Goal: Task Accomplishment & Management: Use online tool/utility

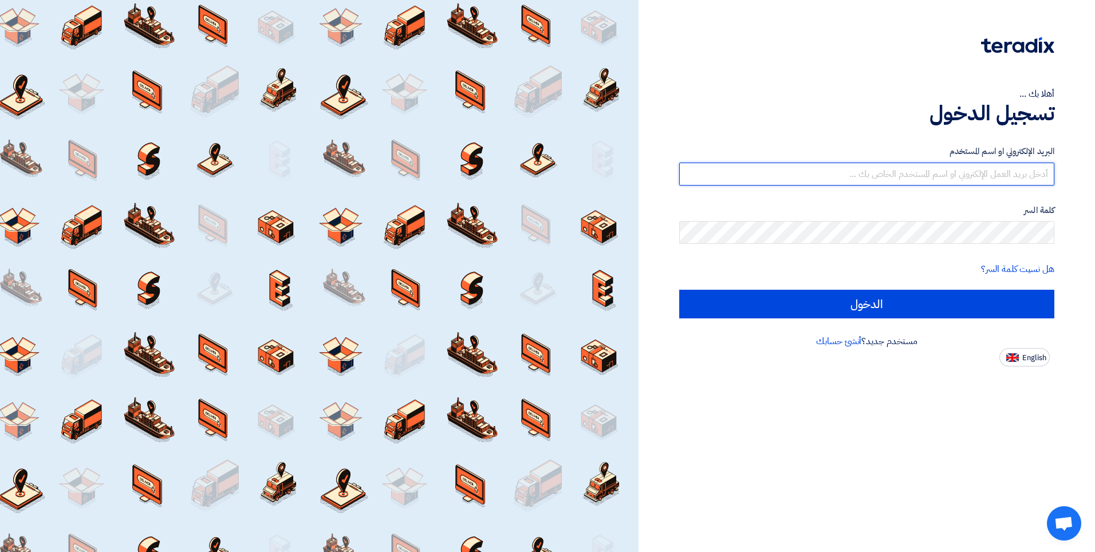
click at [913, 172] on input "text" at bounding box center [866, 174] width 375 height 23
type input "[EMAIL_ADDRESS][DOMAIN_NAME]"
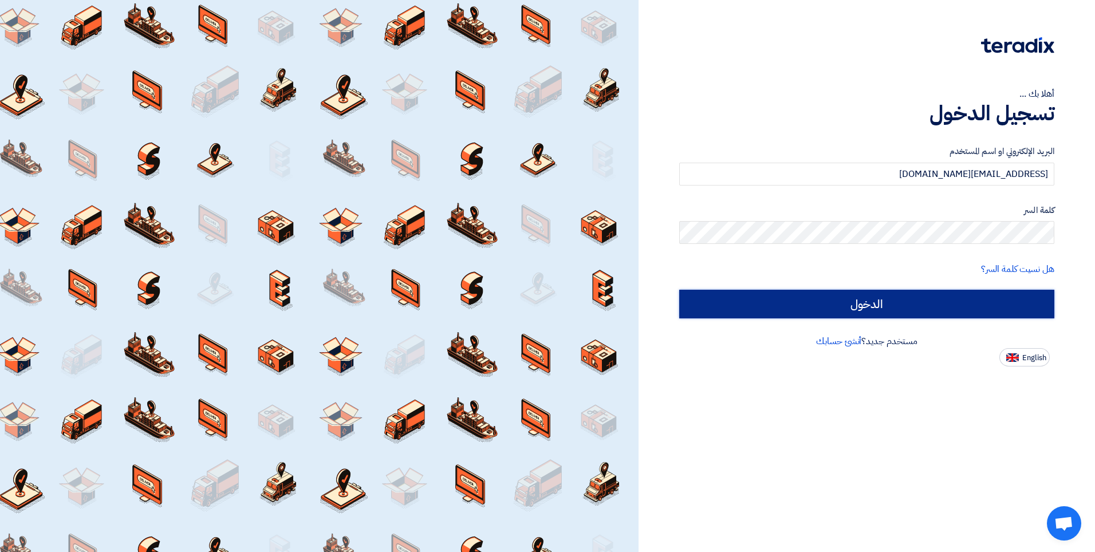
click at [850, 306] on input "الدخول" at bounding box center [866, 304] width 375 height 29
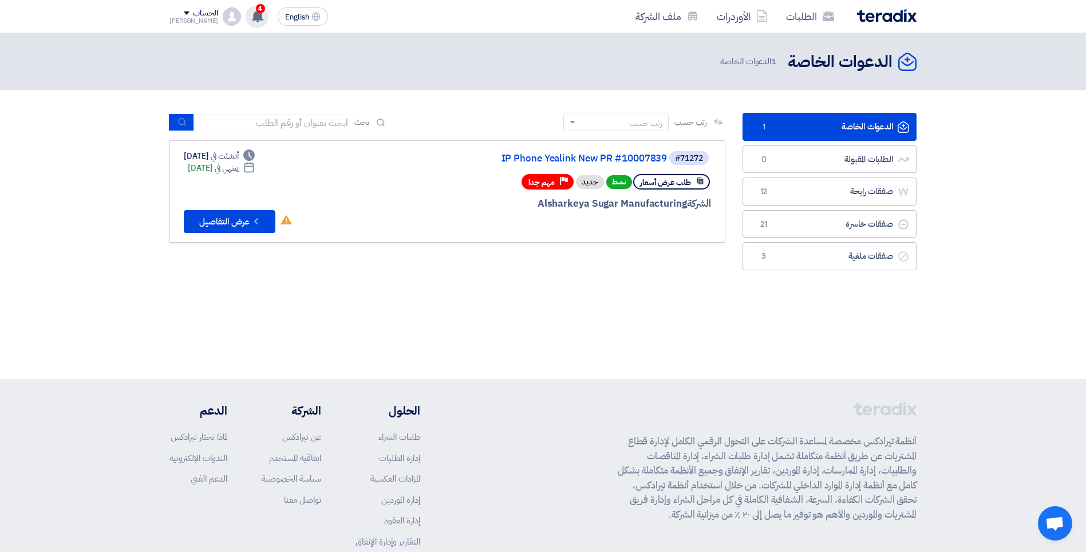
click at [252, 14] on use at bounding box center [257, 16] width 11 height 13
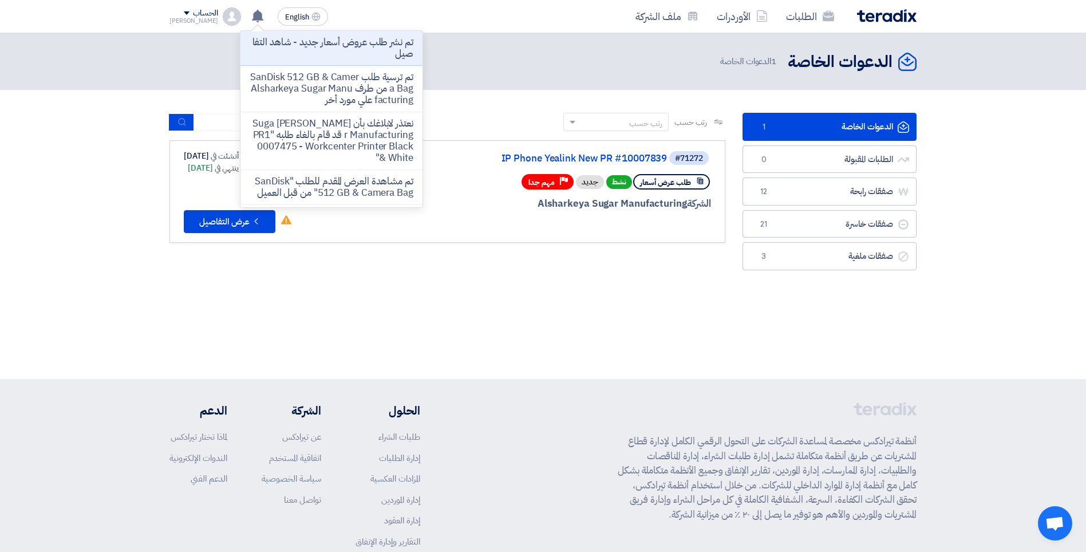
click at [546, 263] on div "رتب حسب رتب حسب بحث مجال الطلب مسؤول المشتريات نوع الطلب" at bounding box center [447, 194] width 573 height 163
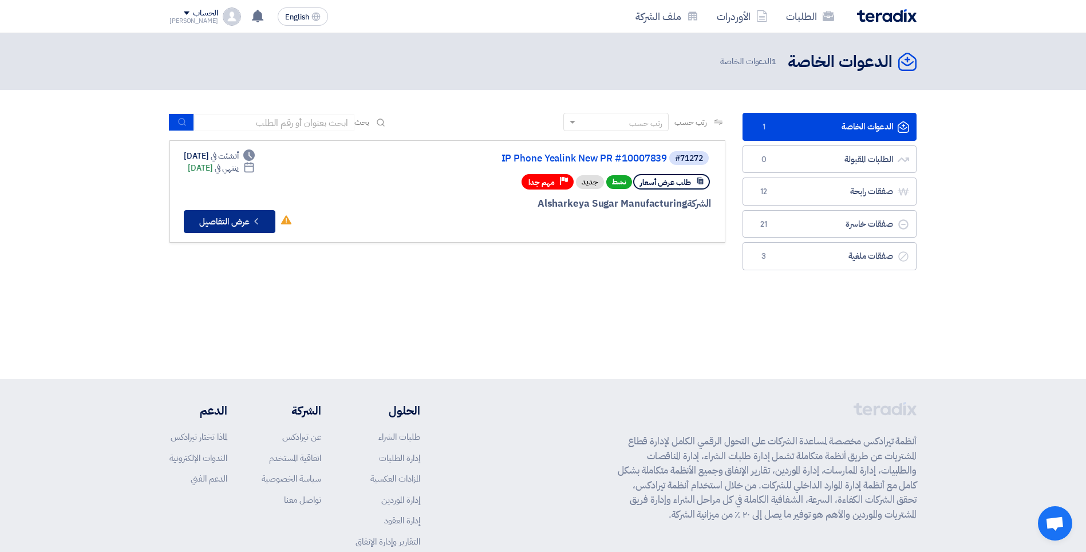
click at [226, 225] on button "Check details عرض التفاصيل" at bounding box center [230, 221] width 92 height 23
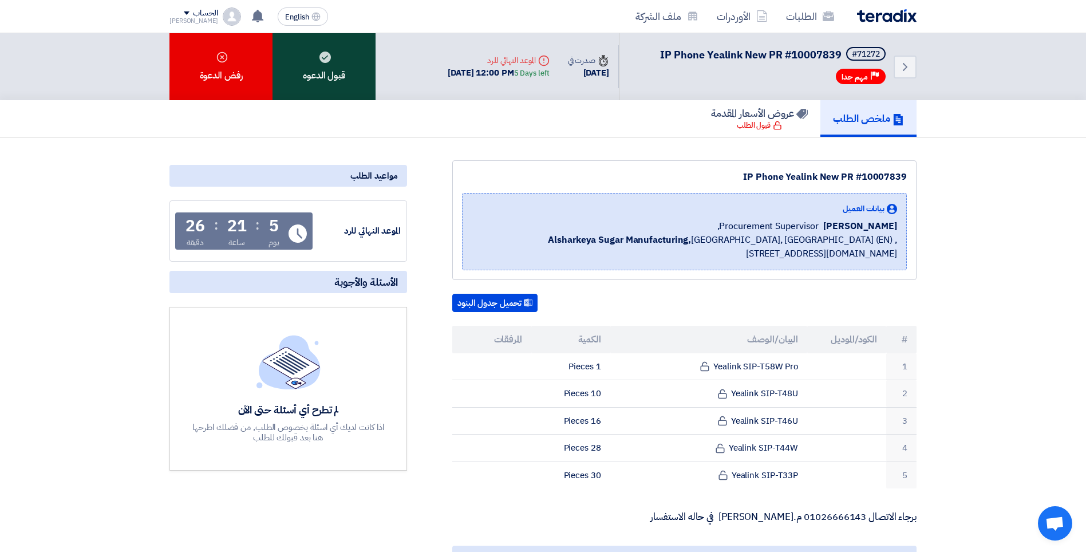
click at [318, 74] on div "قبول الدعوه" at bounding box center [324, 66] width 103 height 67
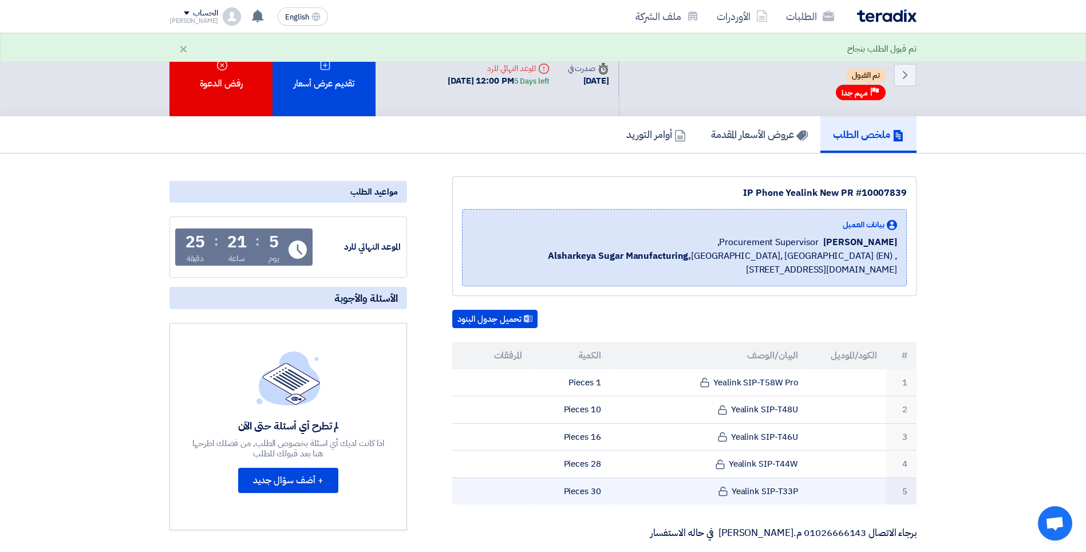
drag, startPoint x: 537, startPoint y: 382, endPoint x: 802, endPoint y: 496, distance: 288.7
click at [802, 496] on tbody "1 Yealink SIP-T58W Pro 1 Pieces 2 Yealink SIP-T48U 10 Pieces 3" at bounding box center [684, 437] width 464 height 136
drag, startPoint x: 802, startPoint y: 496, endPoint x: 718, endPoint y: 501, distance: 83.7
click at [718, 501] on td "Yealink SIP-T33P" at bounding box center [709, 490] width 198 height 27
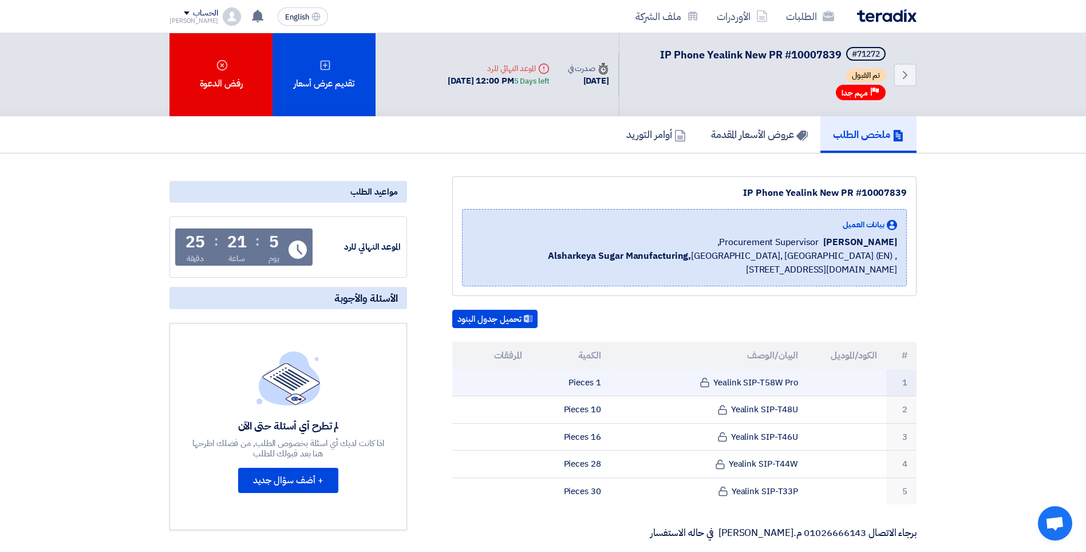
drag, startPoint x: 807, startPoint y: 494, endPoint x: 557, endPoint y: 374, distance: 277.3
click at [557, 374] on tbody "1 Yealink SIP-T58W Pro 1 Pieces 2 Yealink SIP-T48U 10 Pieces 3" at bounding box center [684, 437] width 464 height 136
drag, startPoint x: 557, startPoint y: 374, endPoint x: 542, endPoint y: 382, distance: 17.2
click at [542, 382] on td "1 Pieces" at bounding box center [570, 382] width 79 height 27
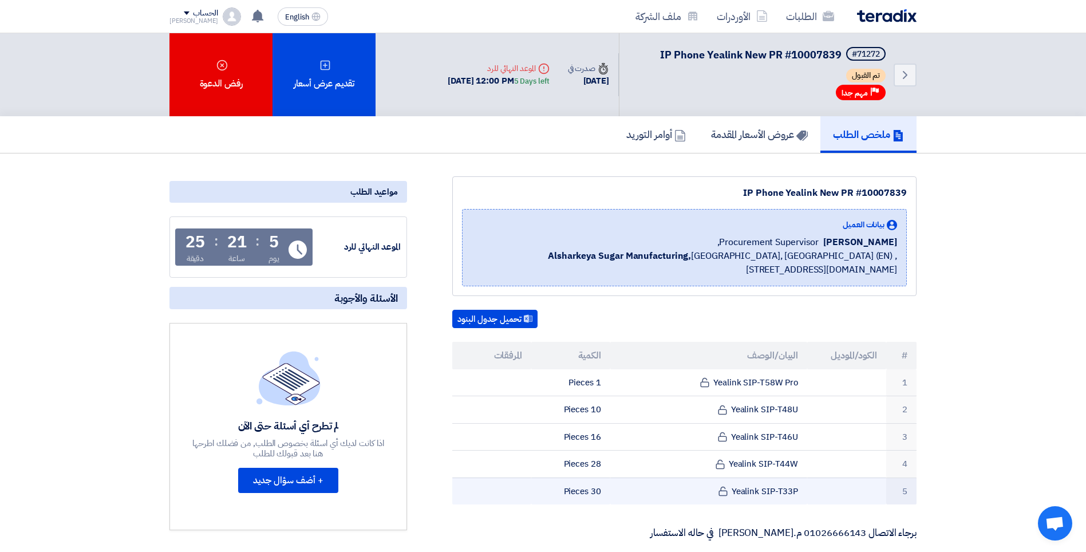
drag, startPoint x: 539, startPoint y: 380, endPoint x: 804, endPoint y: 496, distance: 289.9
click at [807, 496] on tbody "1 Yealink SIP-T58W Pro 1 Pieces 2 Yealink SIP-T48U 10 Pieces 3" at bounding box center [684, 437] width 464 height 136
drag, startPoint x: 804, startPoint y: 496, endPoint x: 736, endPoint y: 502, distance: 68.4
click at [741, 501] on td "Yealink SIP-T33P" at bounding box center [709, 490] width 198 height 27
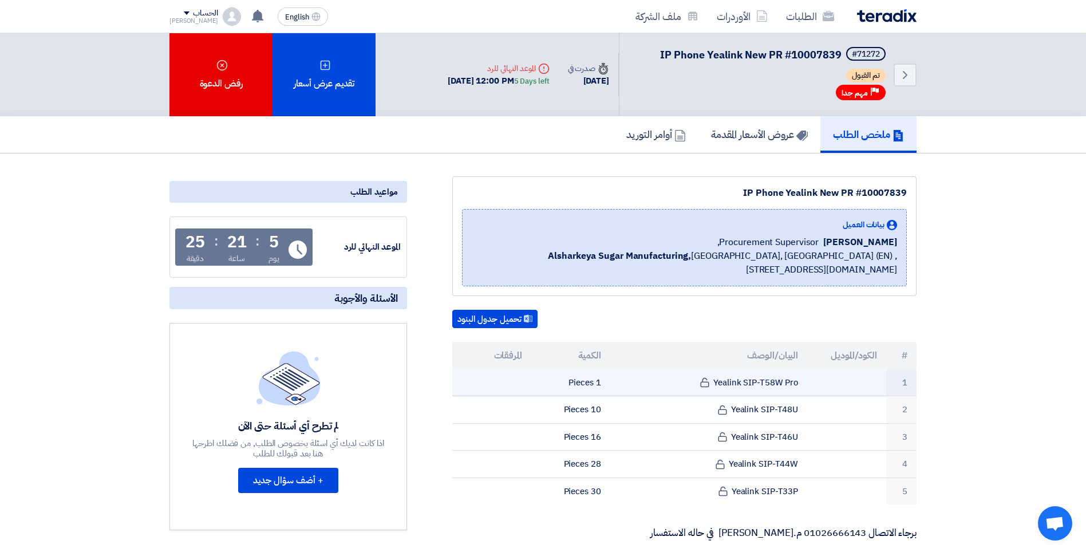
drag, startPoint x: 552, startPoint y: 498, endPoint x: 718, endPoint y: 383, distance: 202.0
click at [718, 383] on tbody "1 Yealink SIP-T58W Pro 1 Pieces 2 Yealink SIP-T48U 10 Pieces 3" at bounding box center [684, 437] width 464 height 136
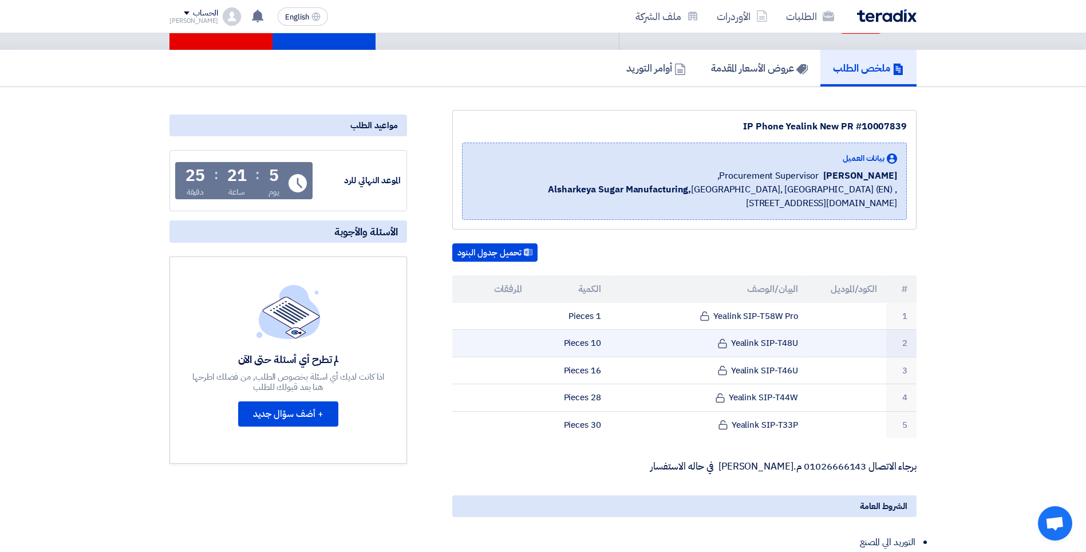
scroll to position [229, 0]
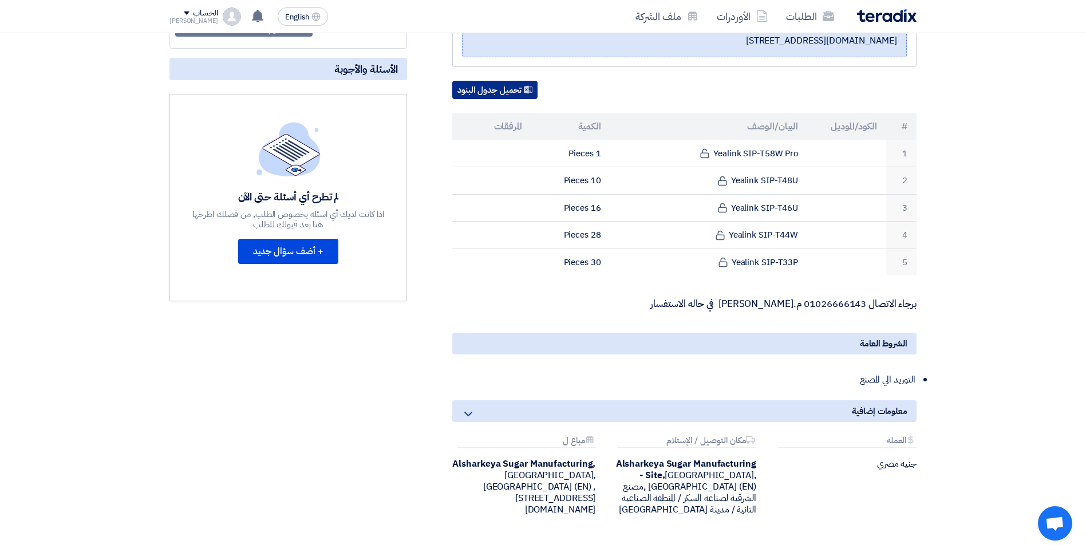
click at [468, 88] on button "تحميل جدول البنود" at bounding box center [494, 90] width 85 height 18
